Goal: Task Accomplishment & Management: Complete application form

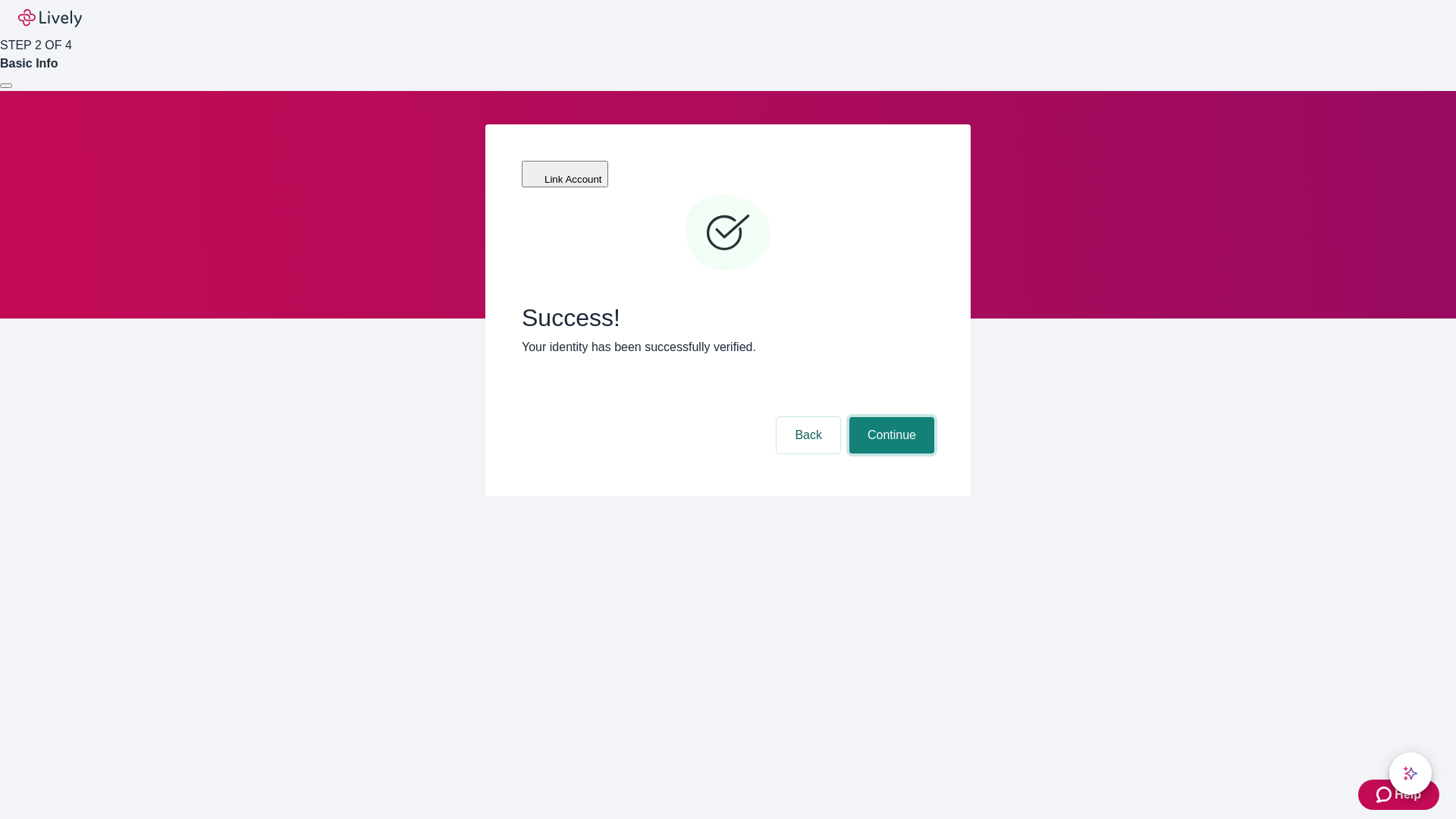
click at [889, 417] on button "Continue" at bounding box center [891, 434] width 85 height 37
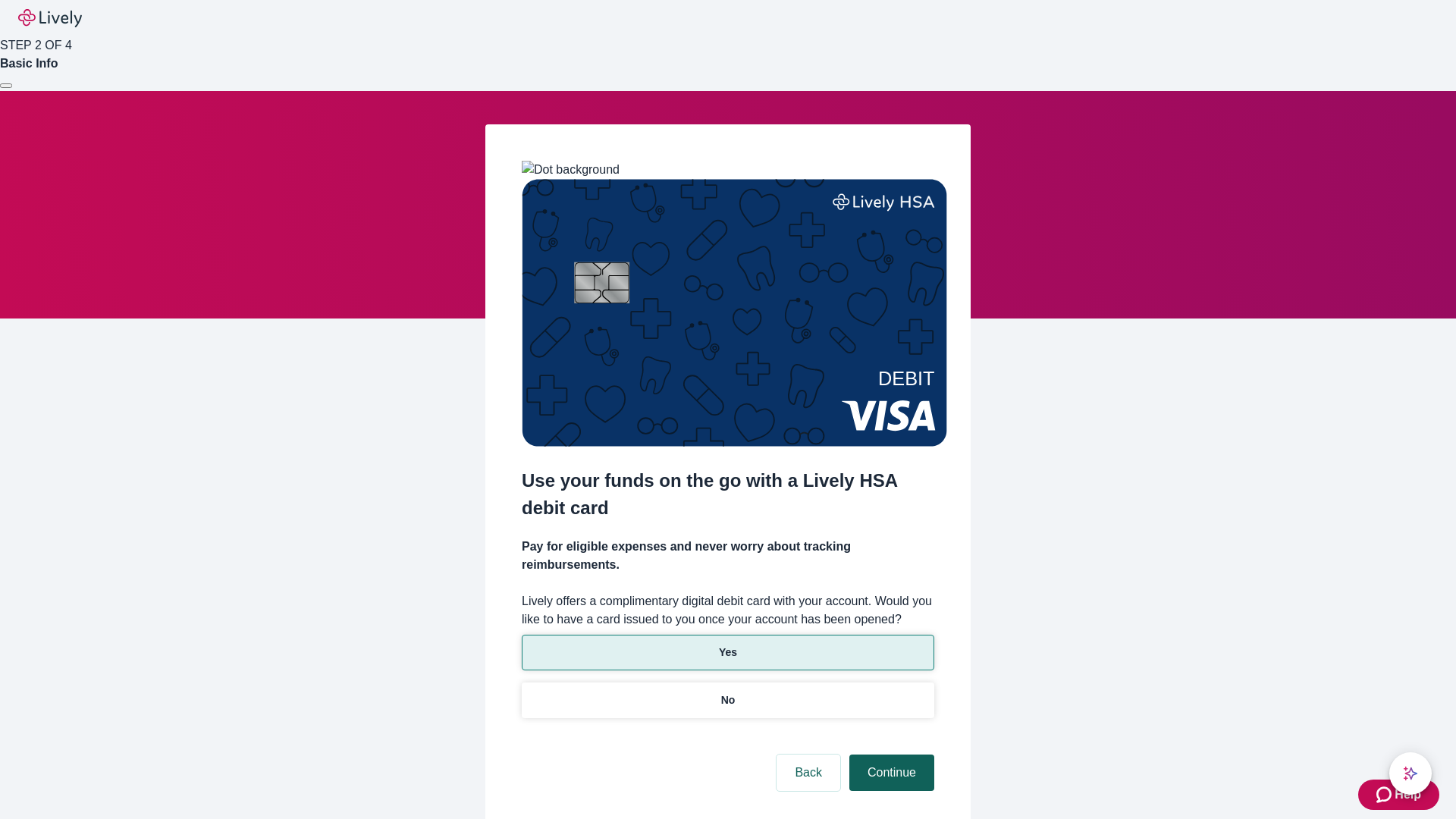
click at [727, 644] on p "Yes" at bounding box center [728, 652] width 18 height 16
click at [889, 755] on button "Continue" at bounding box center [891, 773] width 85 height 37
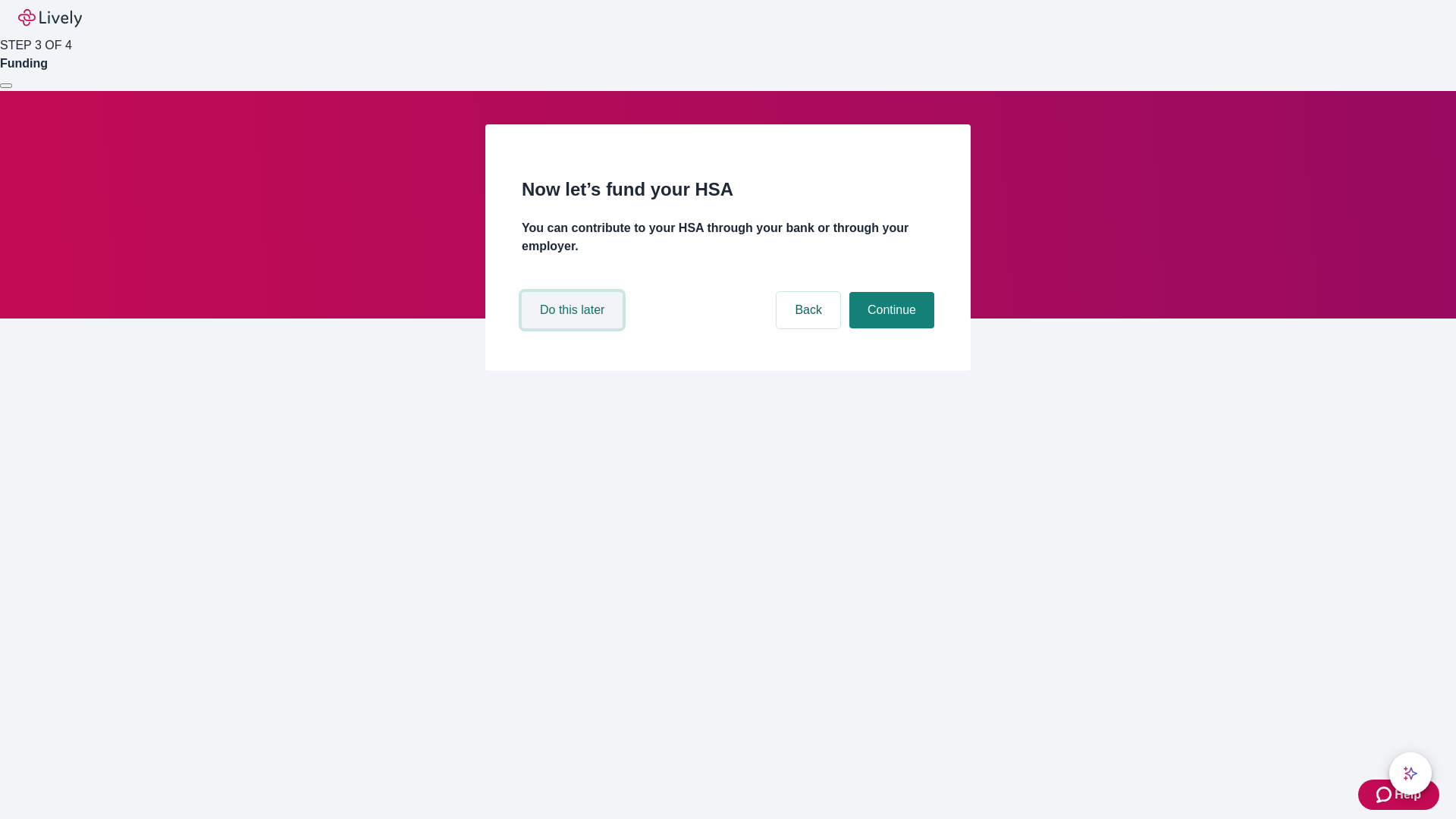
click at [574, 328] on button "Do this later" at bounding box center [572, 310] width 101 height 37
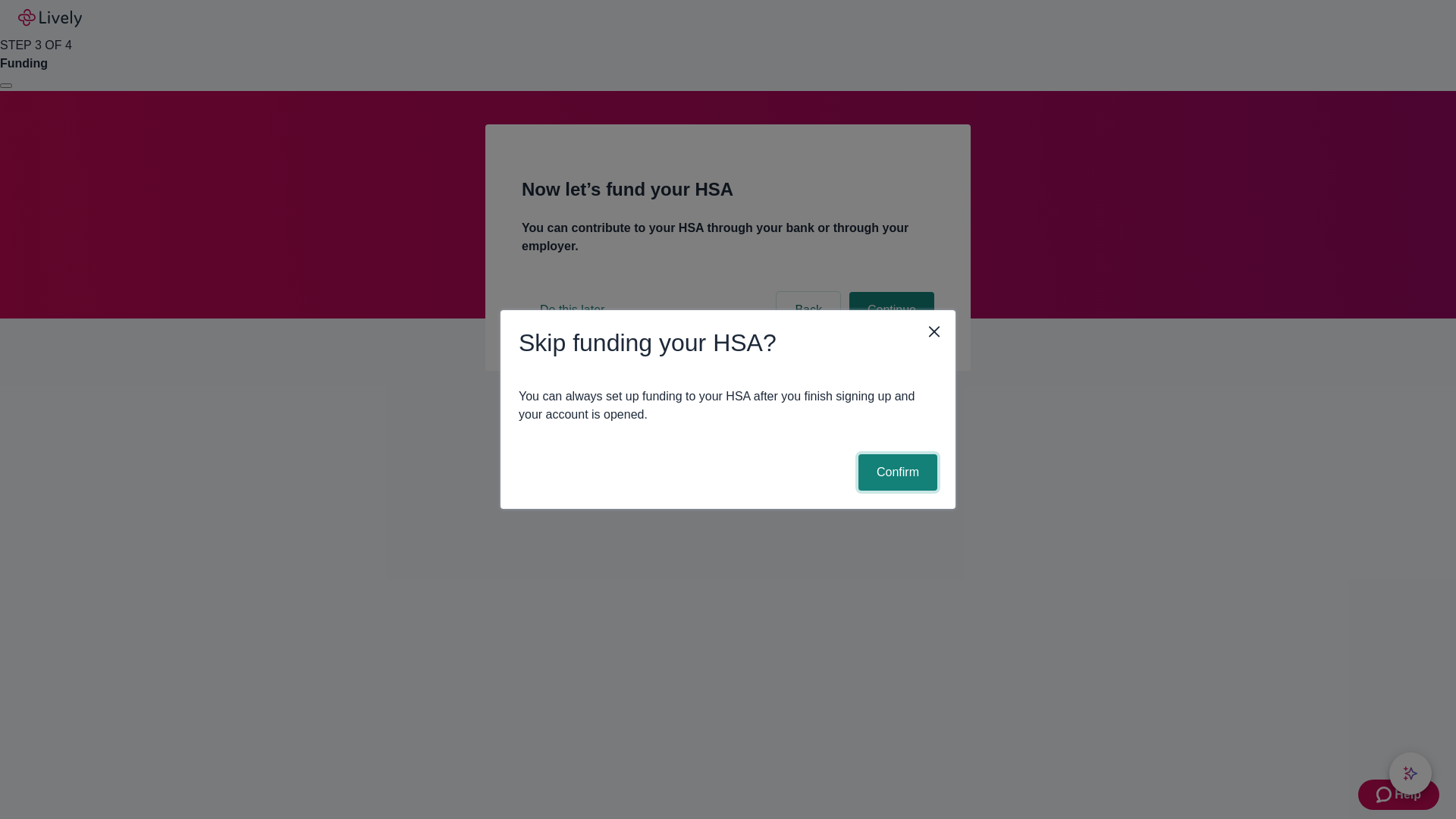
click at [896, 472] on button "Confirm" at bounding box center [898, 472] width 79 height 37
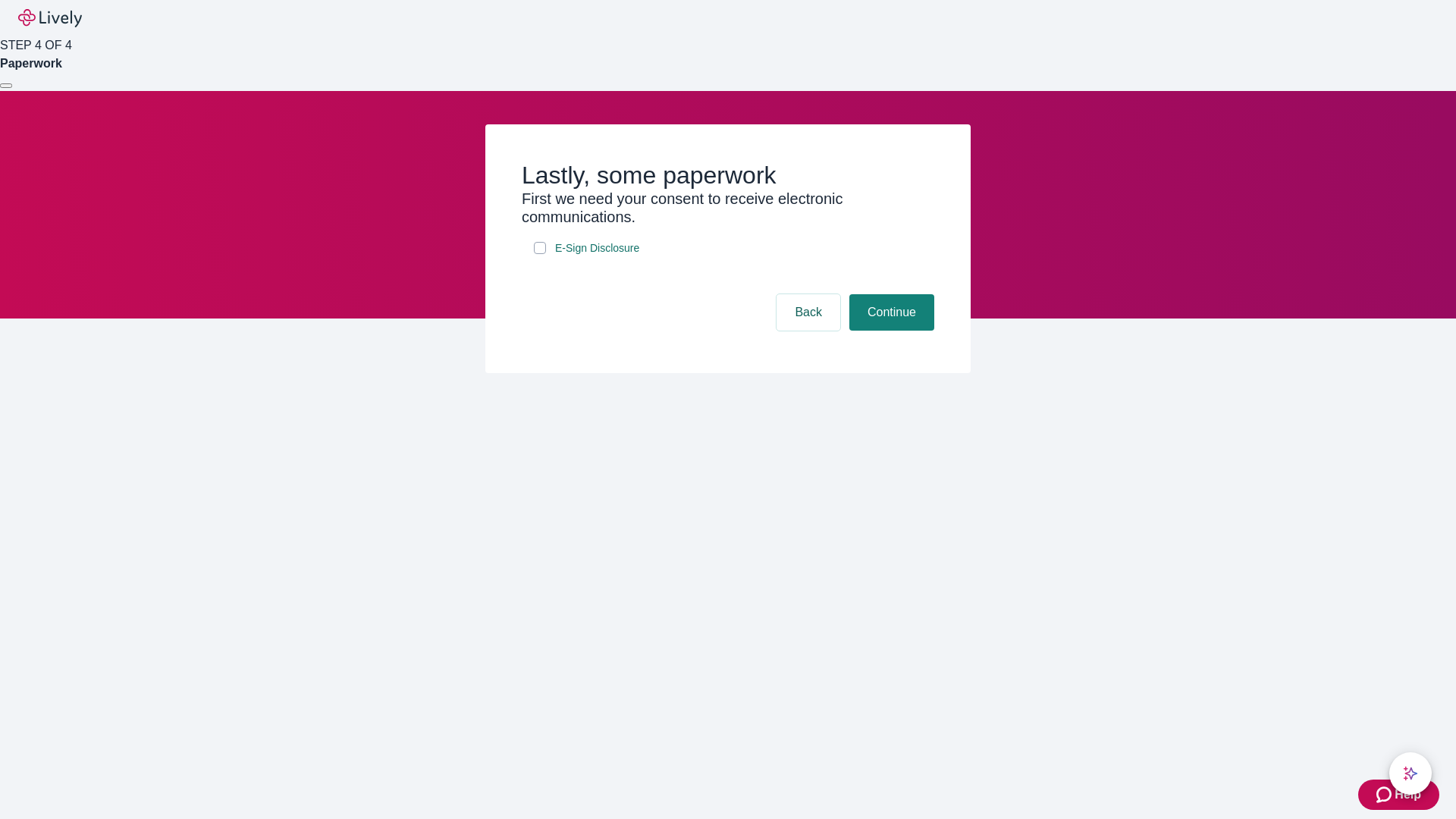
click at [540, 254] on input "E-Sign Disclosure" at bounding box center [540, 248] width 12 height 12
checkbox input "true"
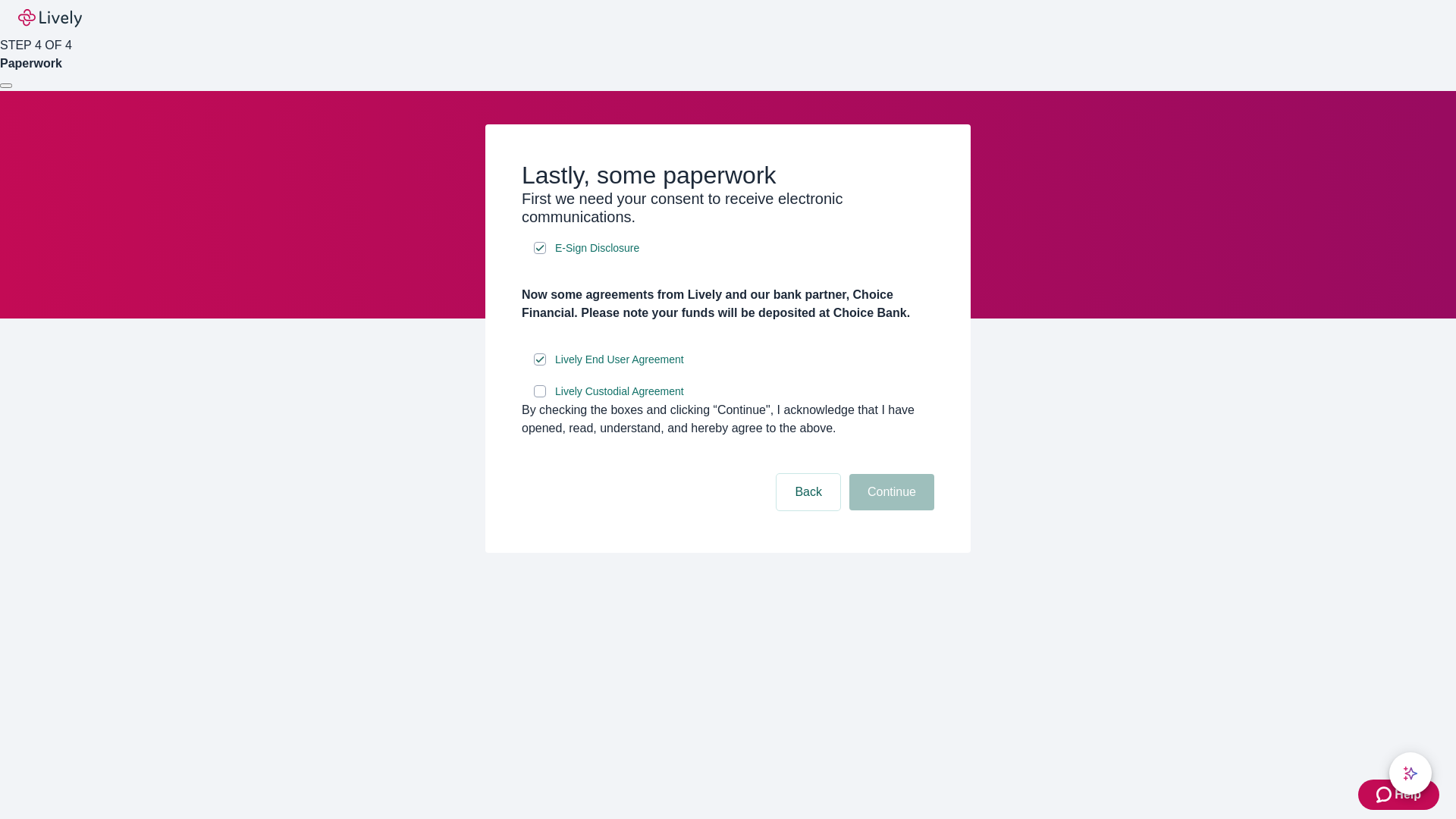
click at [540, 397] on input "Lively Custodial Agreement" at bounding box center [540, 392] width 12 height 12
checkbox input "true"
click at [889, 510] on button "Continue" at bounding box center [891, 492] width 85 height 37
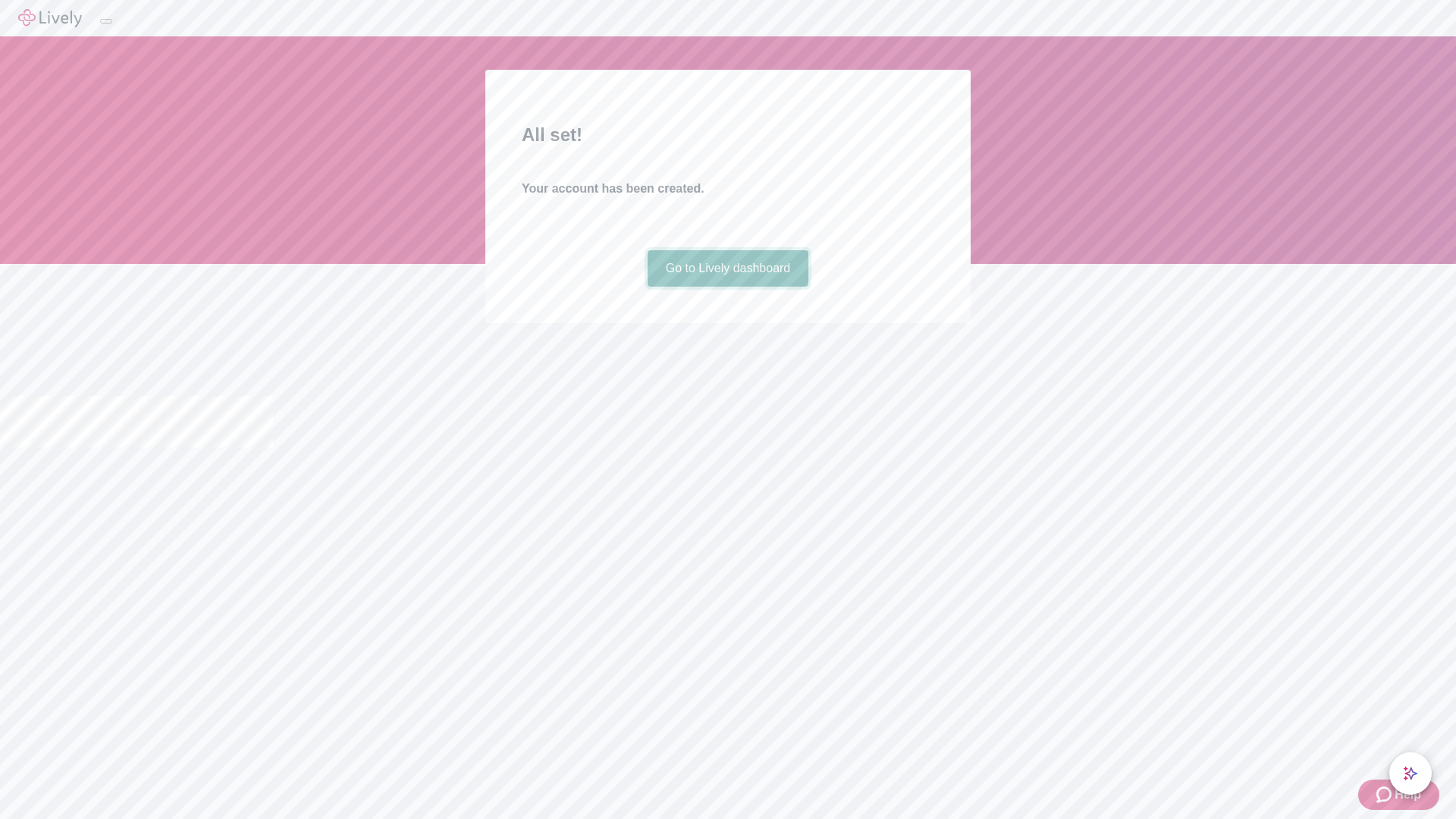
click at [727, 286] on link "Go to Lively dashboard" at bounding box center [728, 268] width 161 height 37
